Goal: Information Seeking & Learning: Find specific page/section

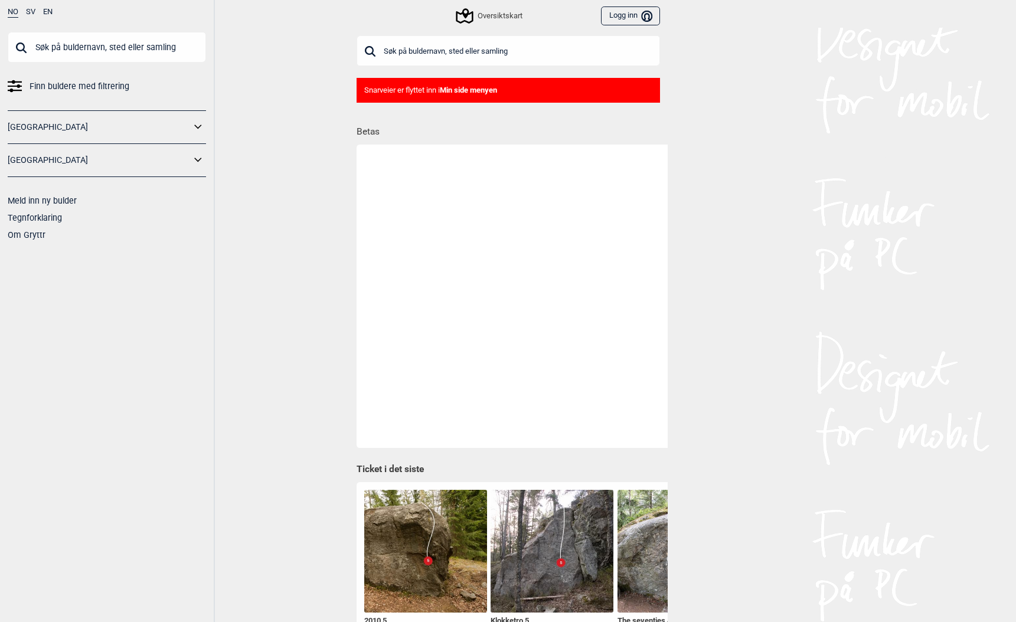
scroll to position [0, 120]
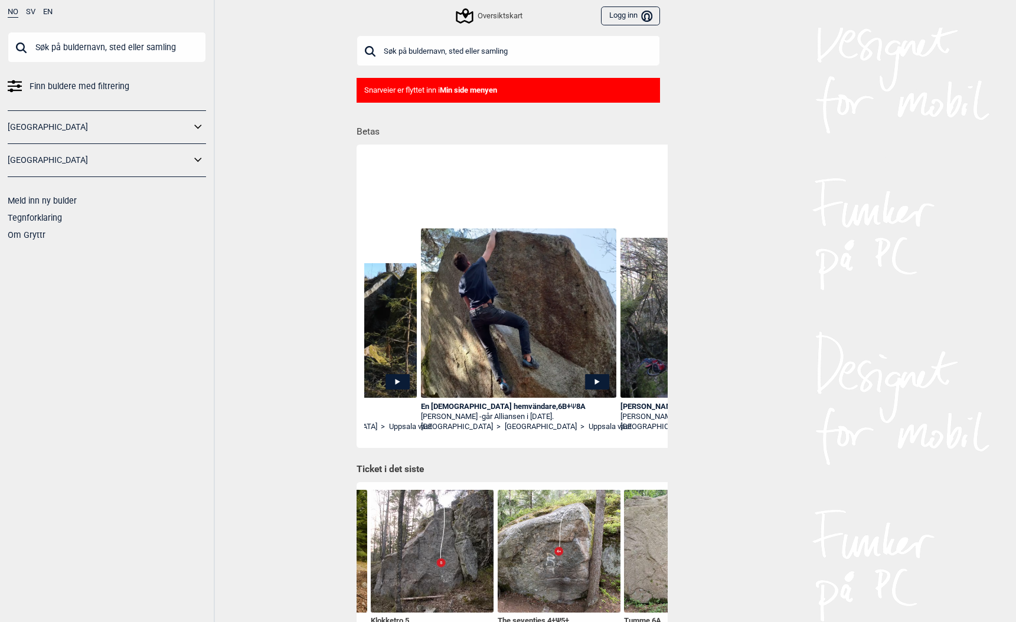
click at [486, 15] on div "Oversiktskart" at bounding box center [490, 16] width 65 height 14
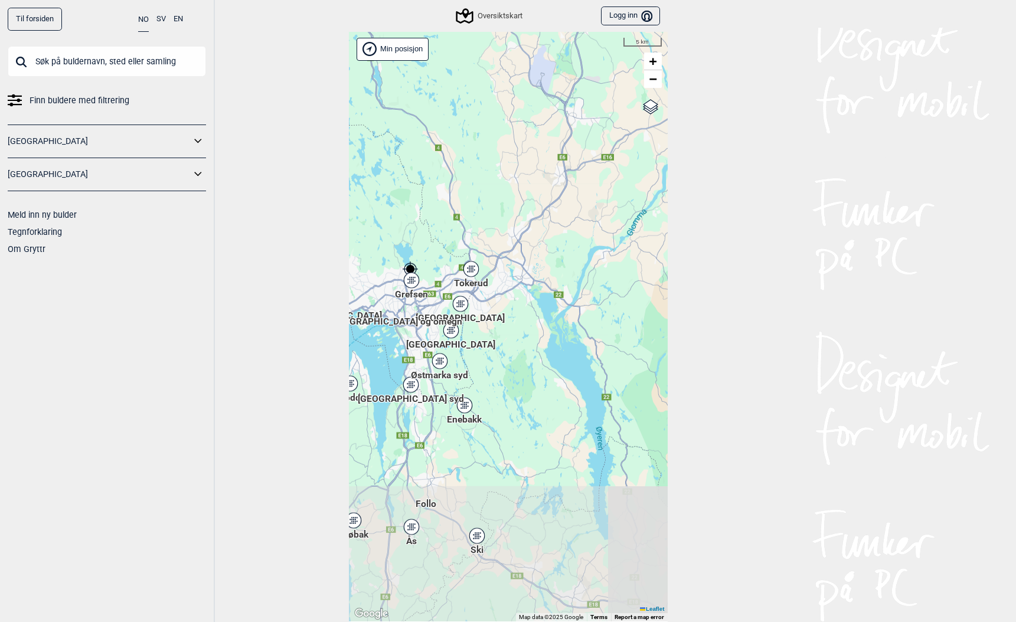
drag, startPoint x: 427, startPoint y: 464, endPoint x: 380, endPoint y: 259, distance: 210.1
click at [380, 260] on div "[PERSON_NAME] posisjon [GEOGRAPHIC_DATA] Stange [GEOGRAPHIC_DATA] syd [GEOGRAPH…" at bounding box center [508, 327] width 319 height 590
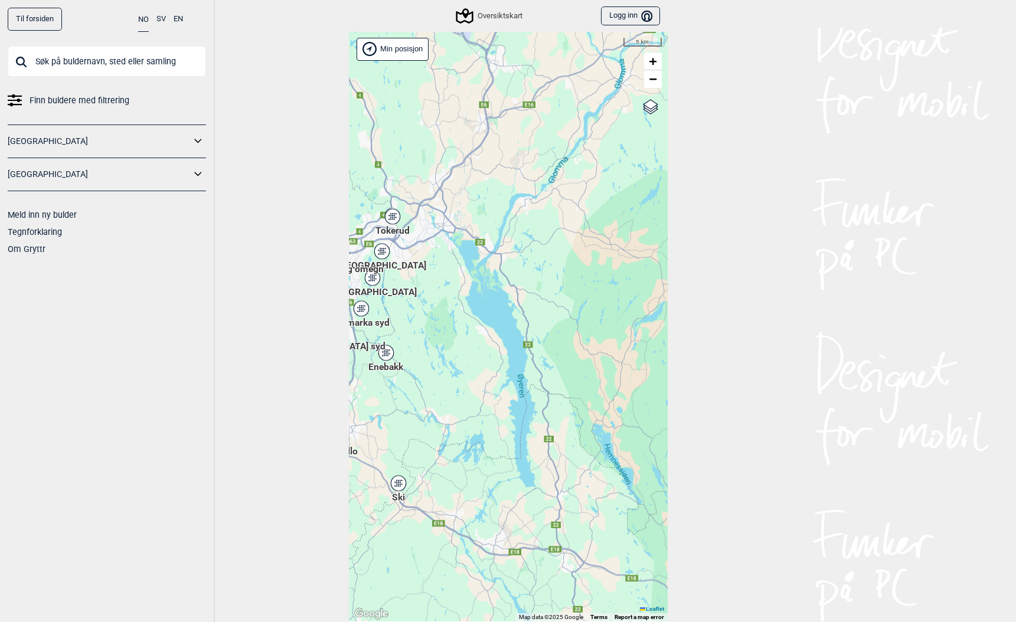
drag, startPoint x: 430, startPoint y: 296, endPoint x: 358, endPoint y: 286, distance: 72.8
click at [359, 286] on div "[PERSON_NAME] posisjon [GEOGRAPHIC_DATA] Stange [GEOGRAPHIC_DATA] syd [GEOGRAPH…" at bounding box center [508, 327] width 319 height 590
click at [38, 24] on link "Til forsiden" at bounding box center [35, 19] width 54 height 23
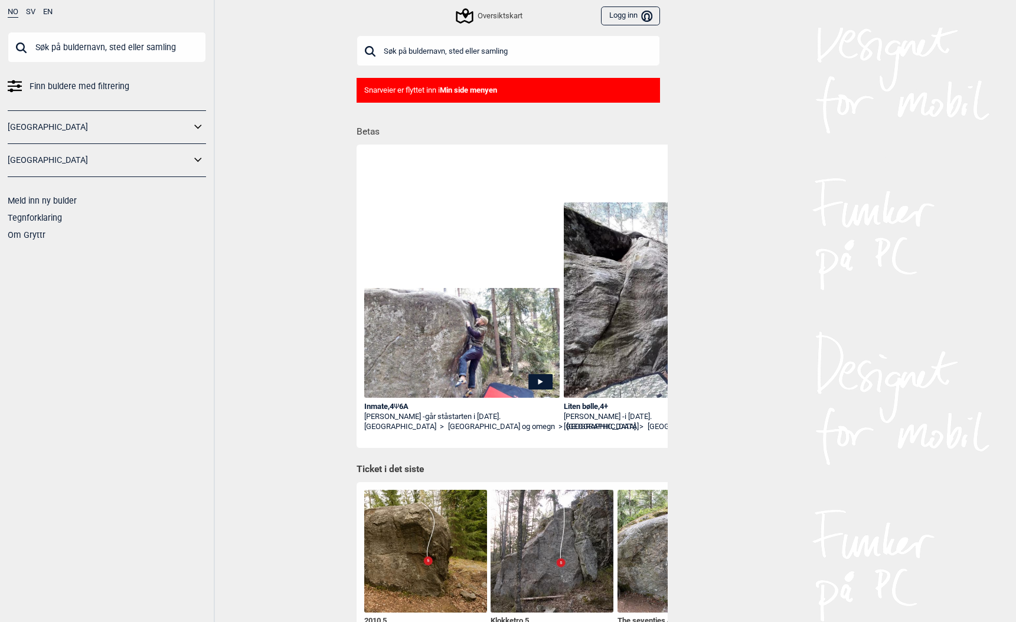
scroll to position [0, 1]
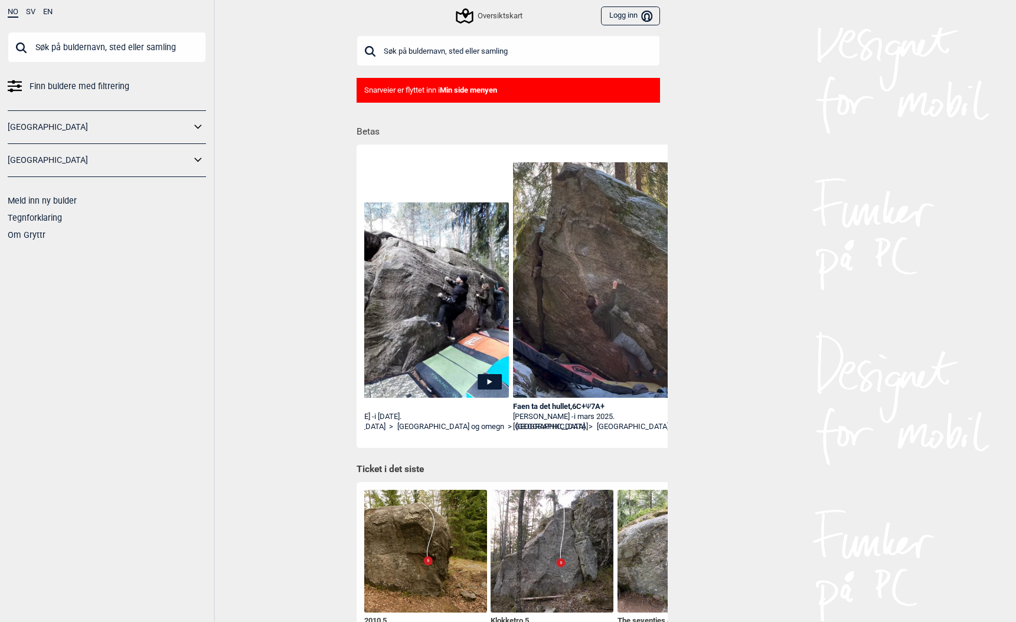
scroll to position [0, 58]
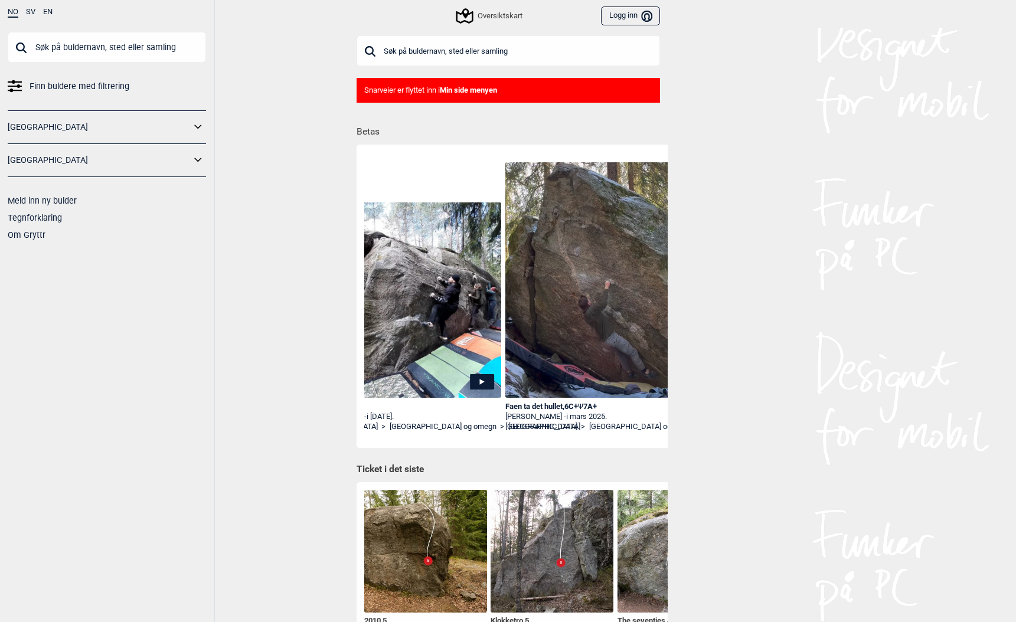
click at [91, 51] on input "text" at bounding box center [107, 47] width 198 height 31
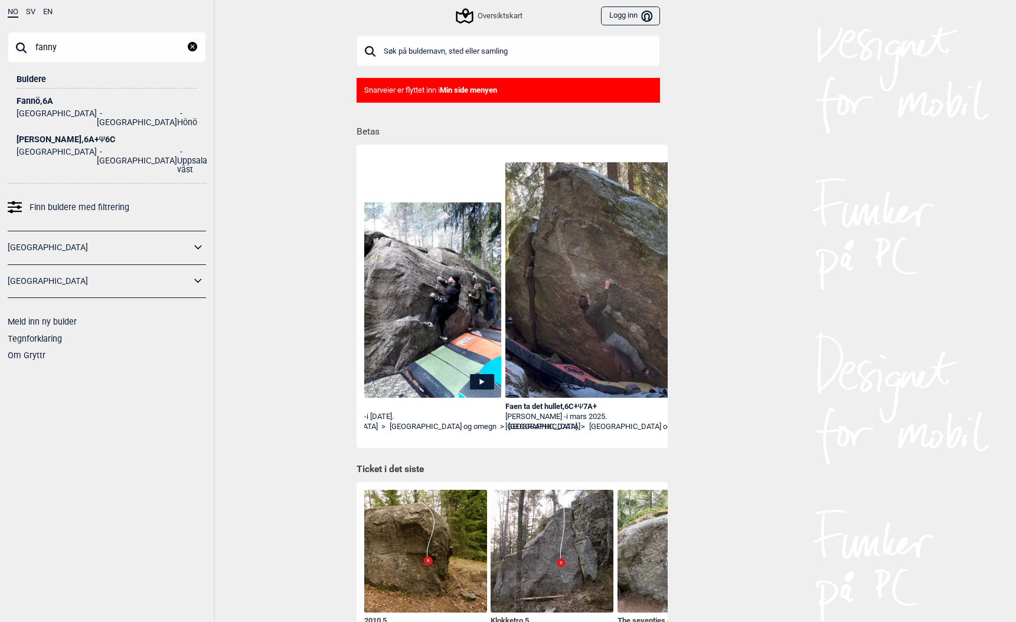
type input "fanny"
click at [31, 135] on div "Fanny , 6A+ Ψ 6C" at bounding box center [107, 139] width 181 height 9
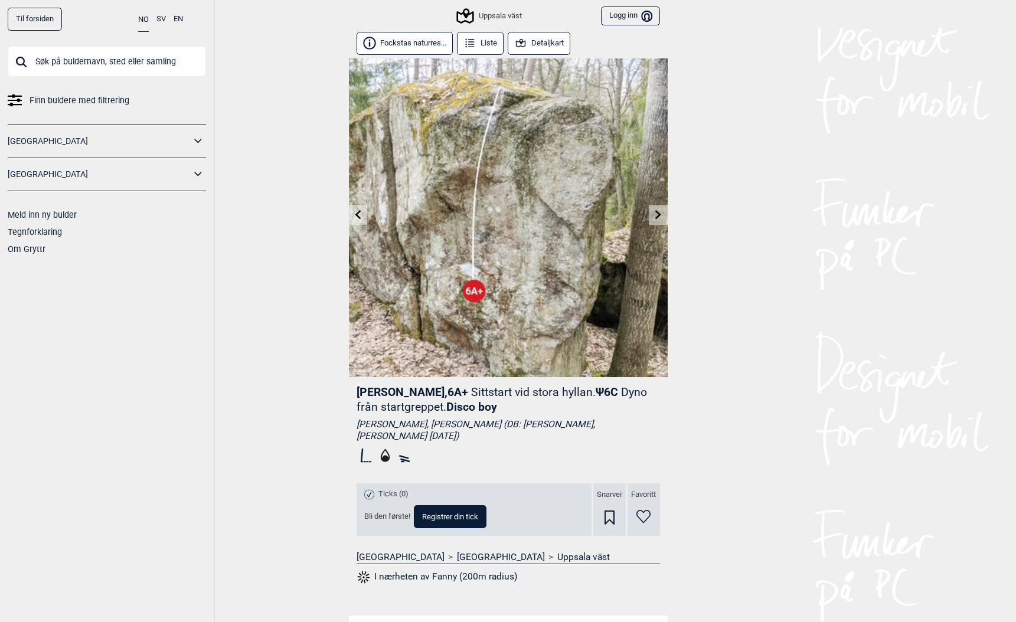
click at [31, 16] on link "Til forsiden" at bounding box center [35, 19] width 54 height 23
